Goal: Find specific page/section: Find specific page/section

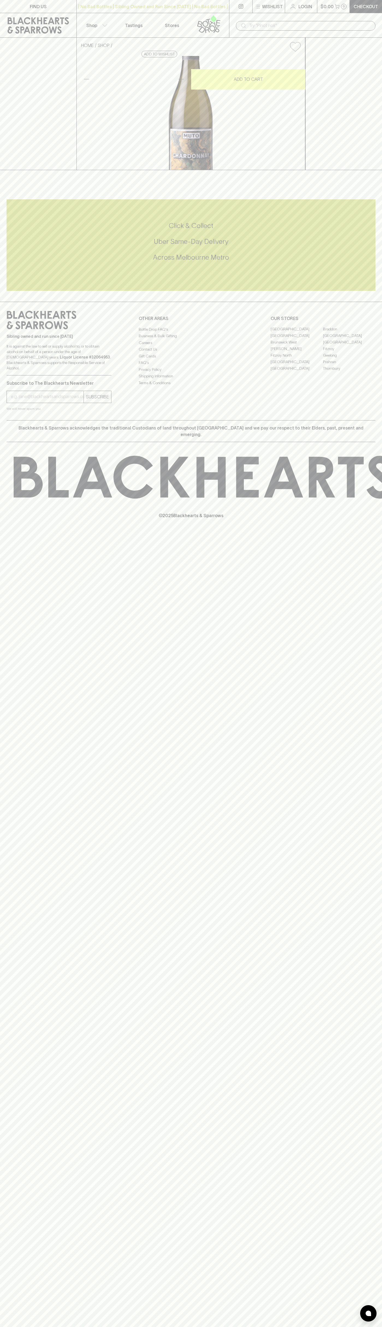
click at [156, 23] on link "Stores" at bounding box center [172, 25] width 38 height 24
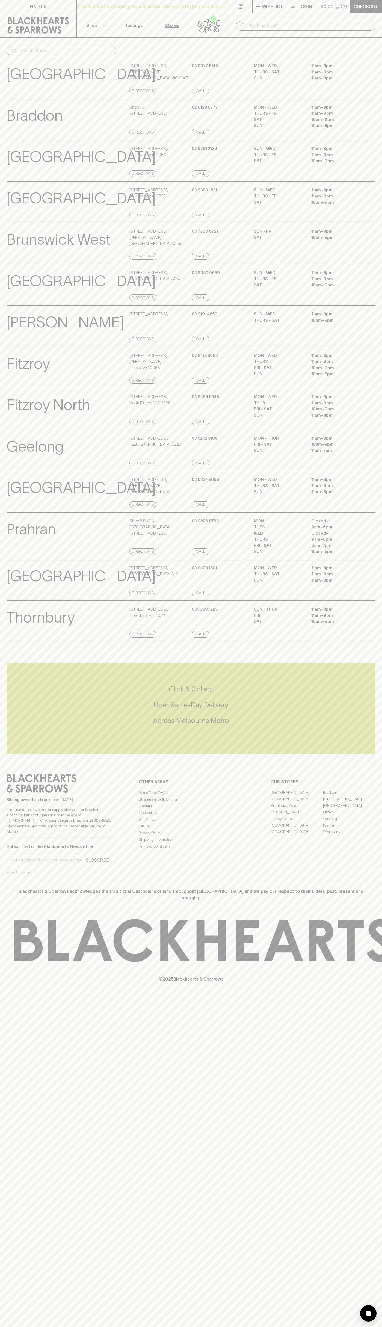
click at [272, 1327] on html "FIND US | No Bad Bottles | Sibling Owned and Run Since [DATE] | No Bad Bottles …" at bounding box center [191, 663] width 382 height 1327
click at [20, 416] on p "Fitzroy North" at bounding box center [49, 405] width 84 height 23
